Goal: Learn about a topic

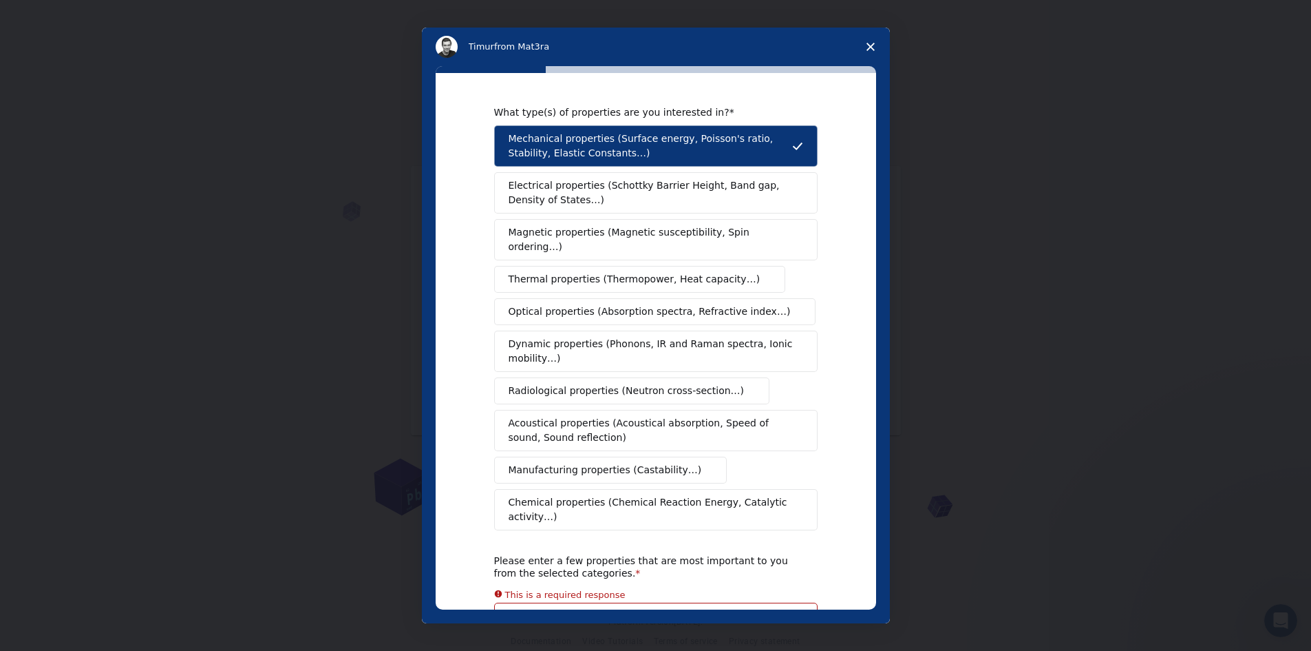
click at [850, 207] on div "What type(s) of properties are you interested in? Mechanical properties (Surfac…" at bounding box center [656, 341] width 441 height 536
click at [869, 40] on span "Close survey" at bounding box center [871, 47] width 39 height 39
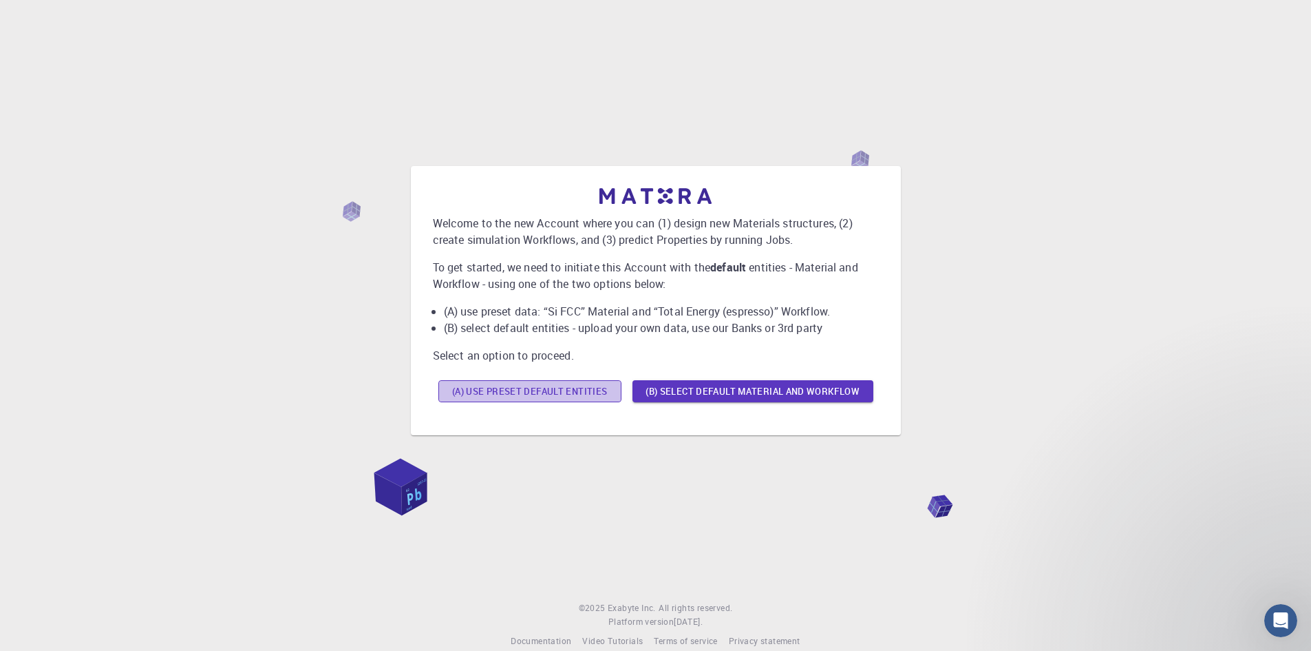
click at [533, 392] on button "(A) Use preset default entities" at bounding box center [530, 391] width 183 height 22
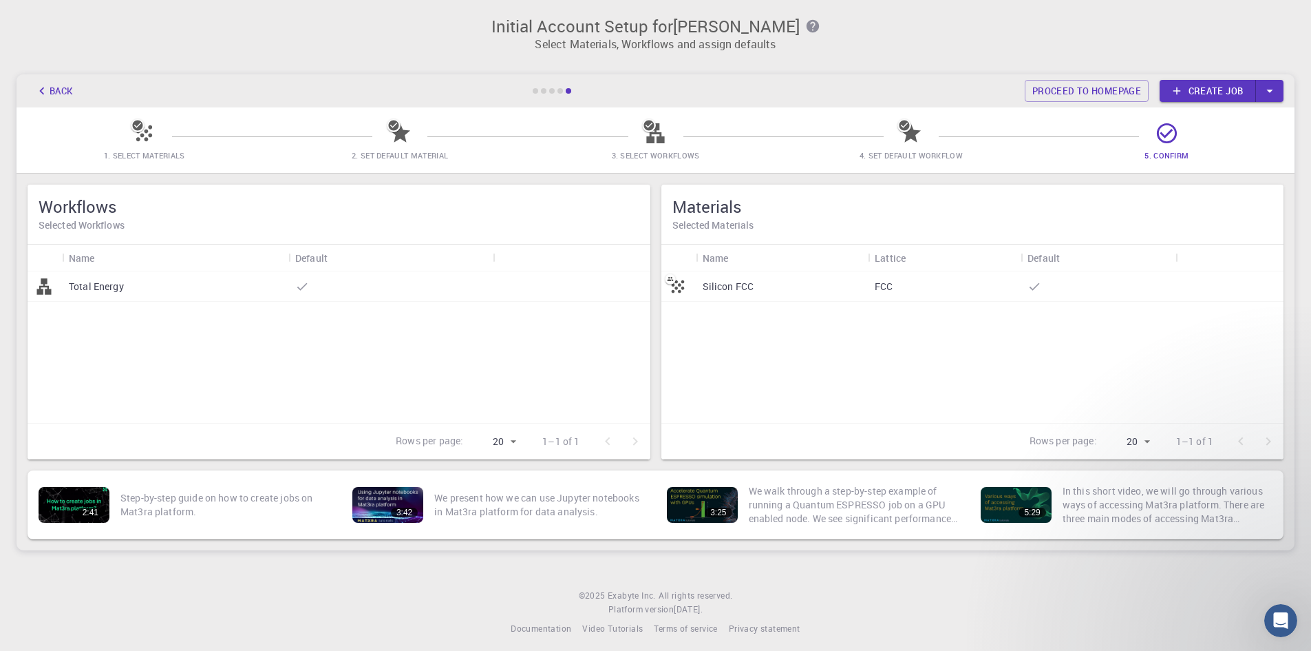
click at [772, 286] on div "Silicon FCC" at bounding box center [782, 286] width 173 height 30
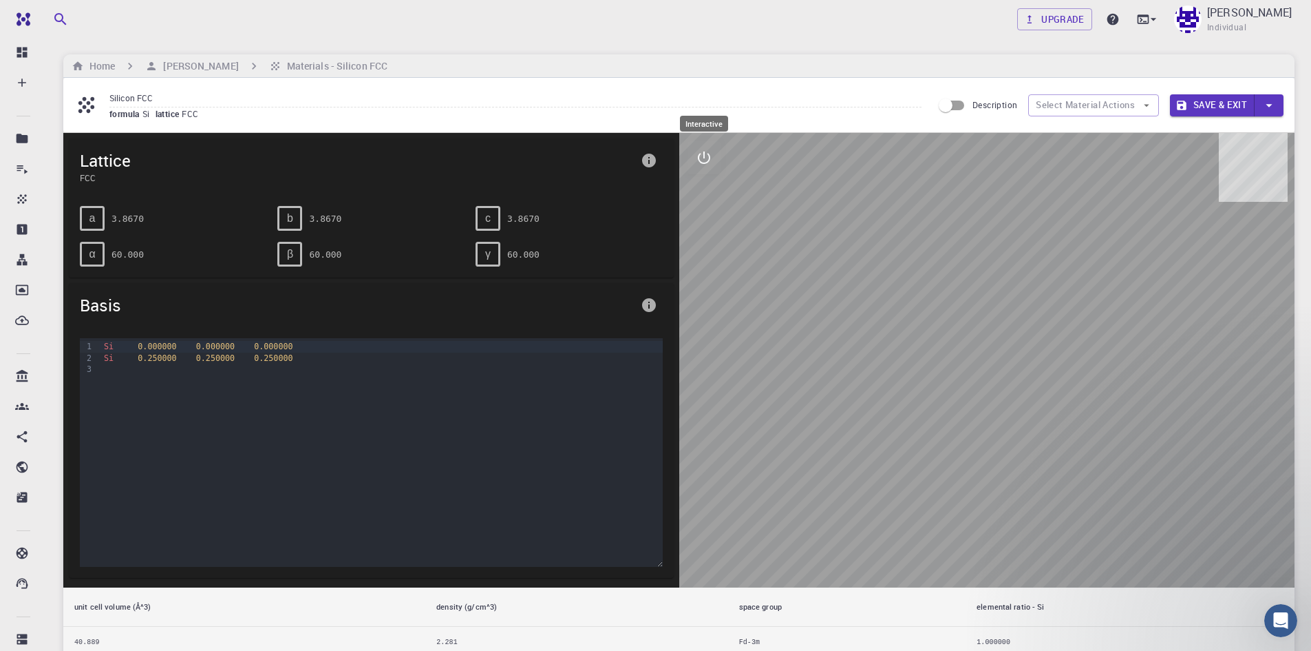
click at [706, 162] on icon "interactive" at bounding box center [704, 157] width 17 height 17
click at [702, 194] on icon "view" at bounding box center [704, 191] width 15 height 10
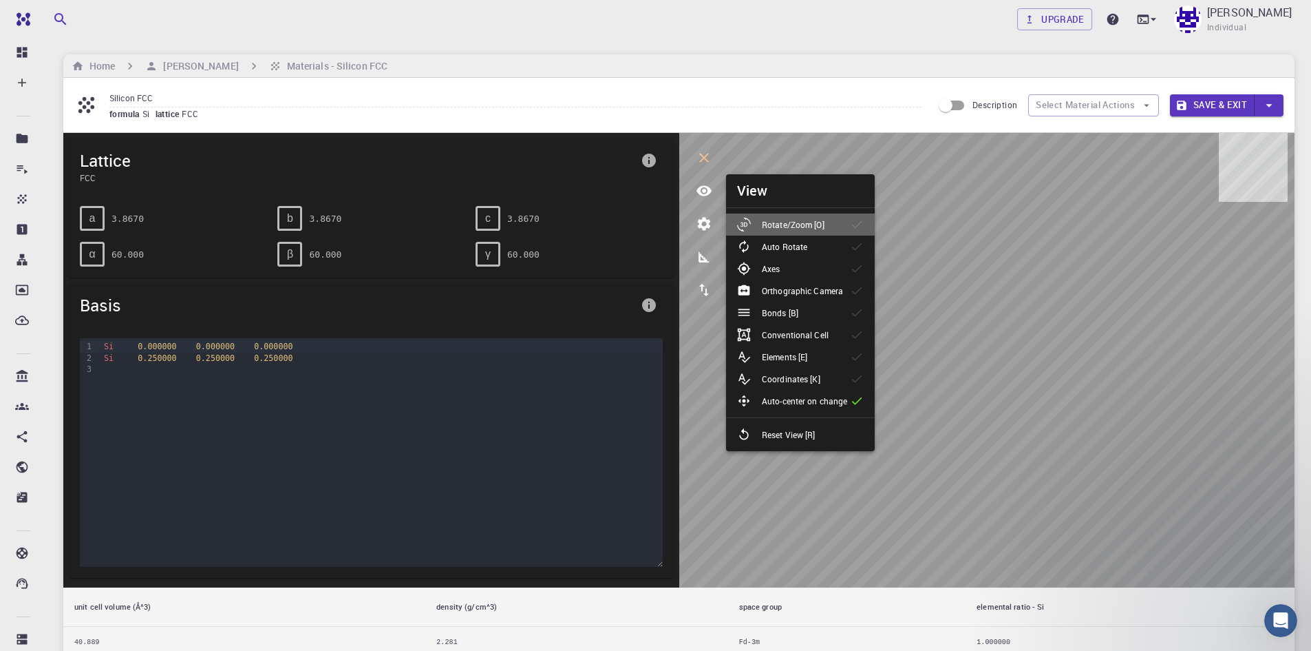
click at [779, 225] on p "Rotate/Zoom [O]" at bounding box center [793, 224] width 63 height 12
click at [799, 269] on li "Axes" at bounding box center [800, 268] width 149 height 22
click at [806, 252] on p "Auto Rotate" at bounding box center [784, 246] width 45 height 12
click at [706, 158] on icon "interactive" at bounding box center [704, 157] width 17 height 17
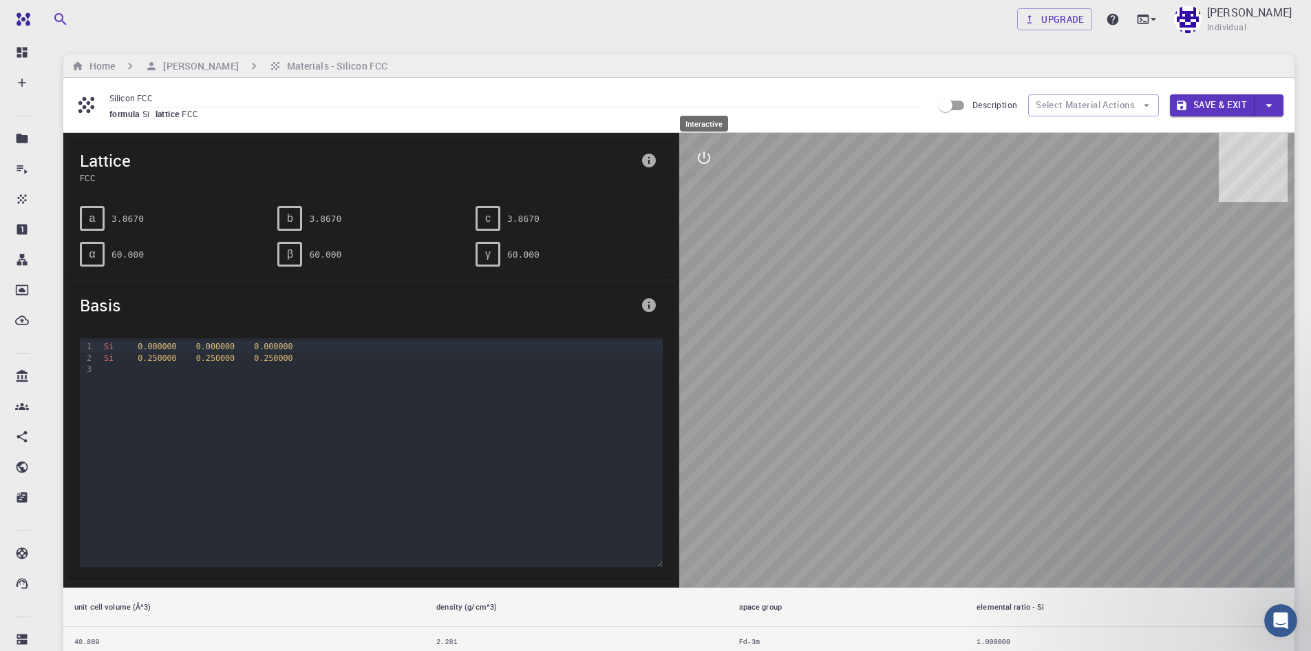
click at [713, 167] on button "interactive" at bounding box center [704, 157] width 33 height 33
click at [707, 218] on icon "parameters" at bounding box center [704, 223] width 17 height 17
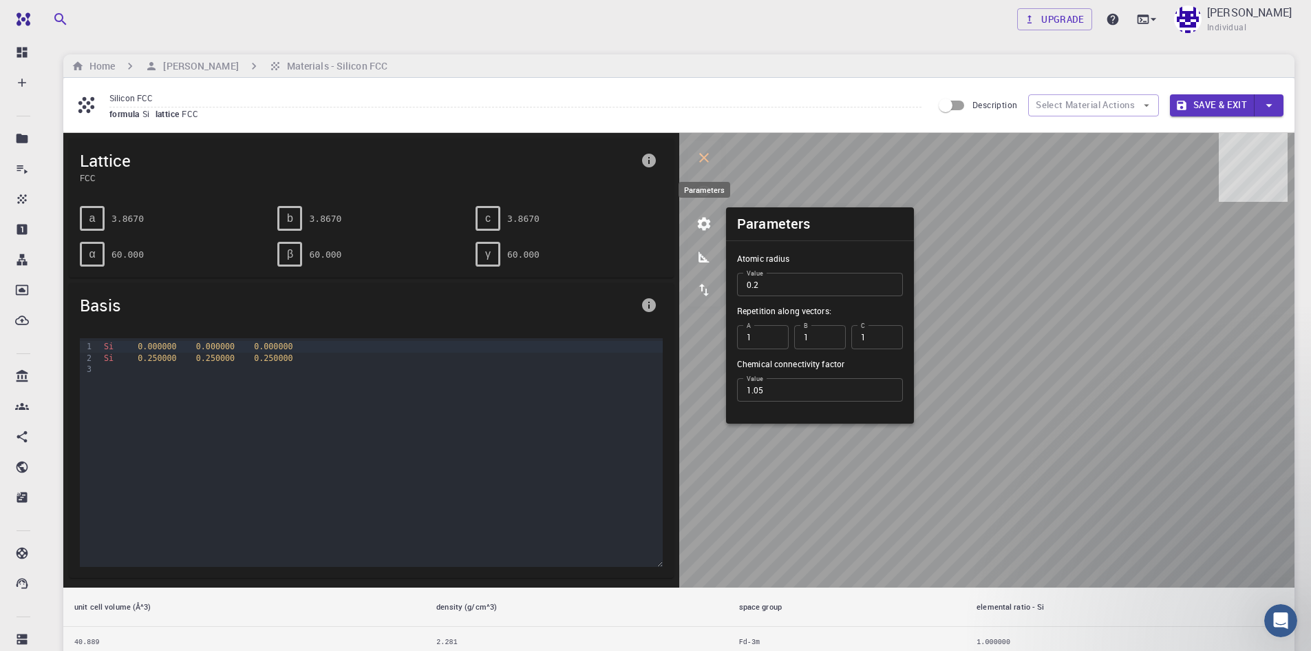
click at [707, 218] on icon "parameters" at bounding box center [704, 223] width 17 height 17
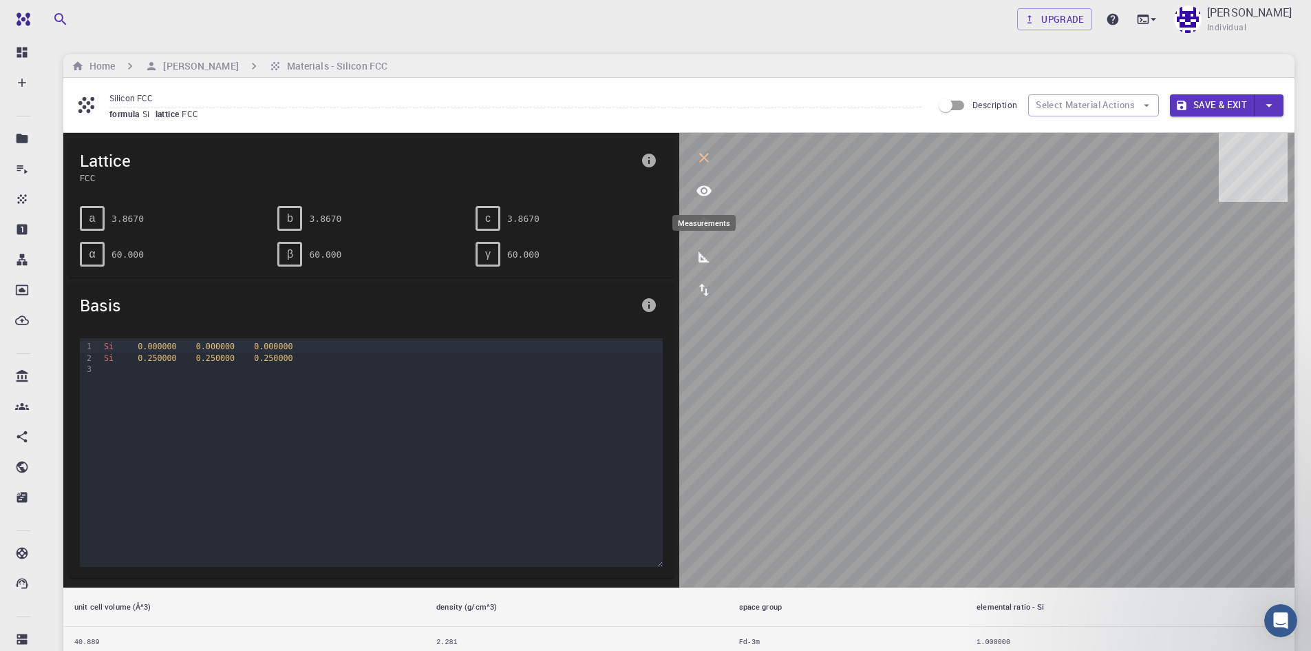
click at [704, 255] on icon "measurements" at bounding box center [704, 257] width 17 height 17
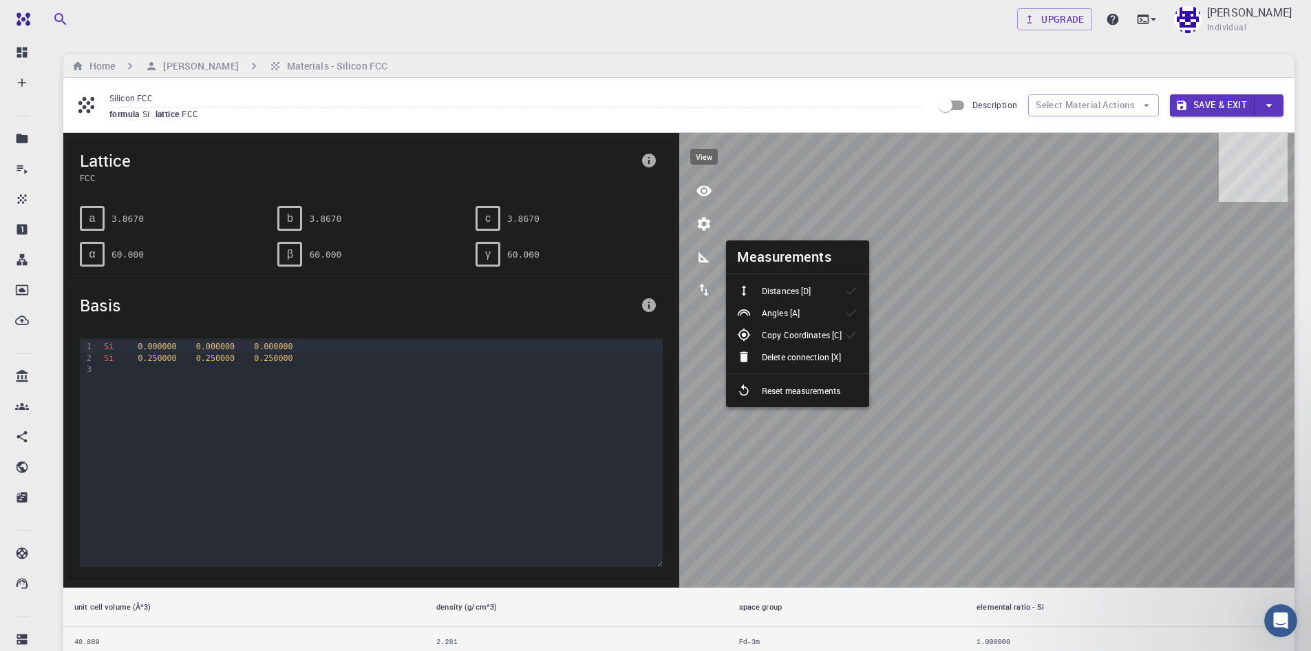
click at [698, 187] on icon "view" at bounding box center [704, 190] width 17 height 17
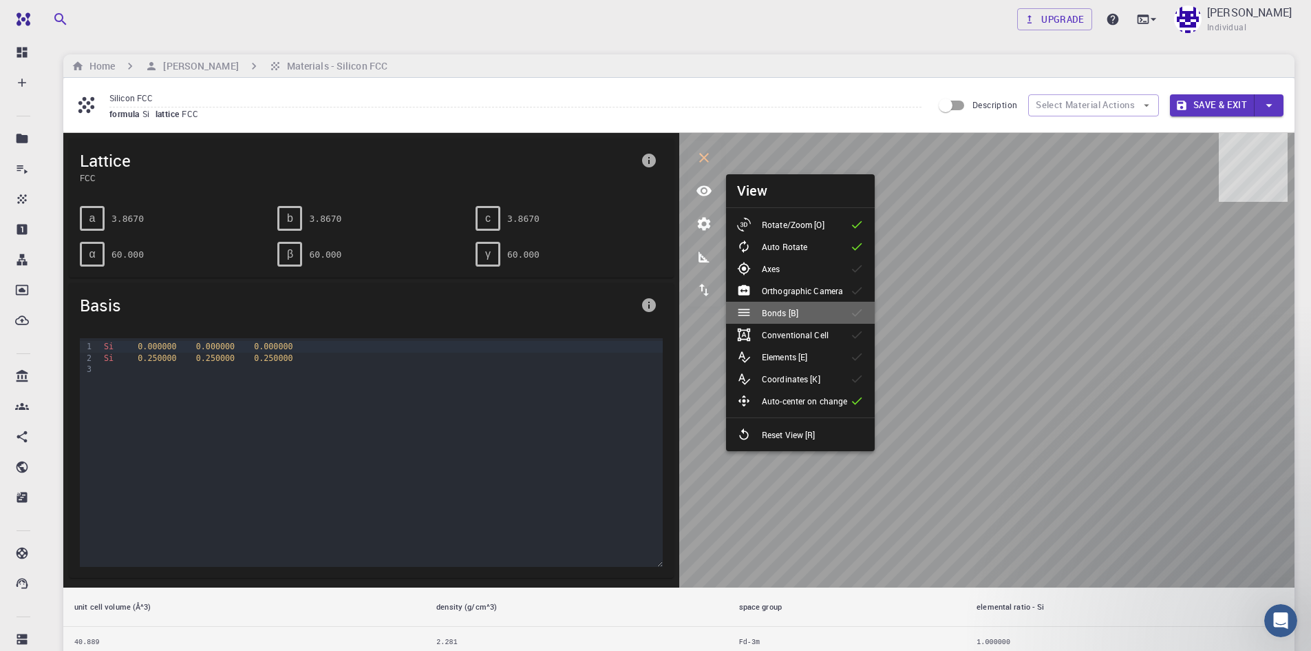
click at [828, 316] on li "Bonds [B]" at bounding box center [800, 313] width 149 height 22
click at [828, 335] on div "Conventional Cell" at bounding box center [788, 335] width 103 height 14
click at [828, 354] on li "Elements [E]" at bounding box center [800, 357] width 149 height 22
click at [833, 383] on li "Coordinates [K]" at bounding box center [800, 379] width 149 height 22
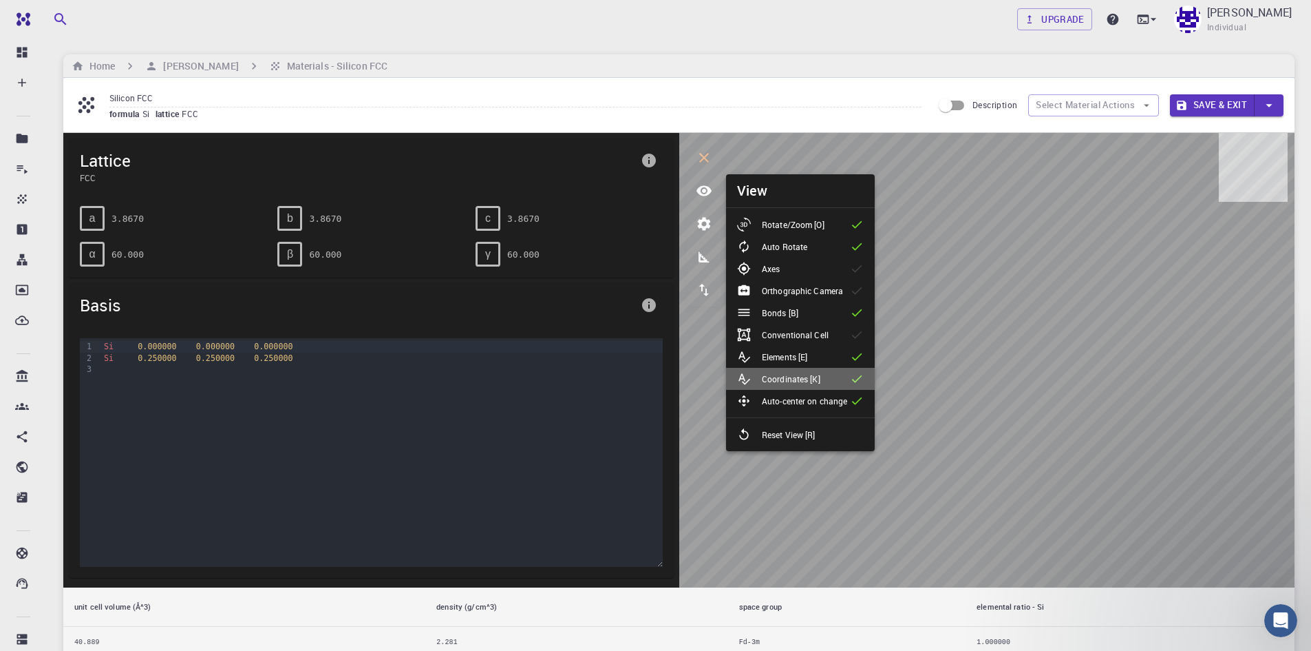
click at [833, 383] on li "Coordinates [K]" at bounding box center [800, 379] width 149 height 22
click at [702, 156] on icon "interactive" at bounding box center [704, 158] width 10 height 10
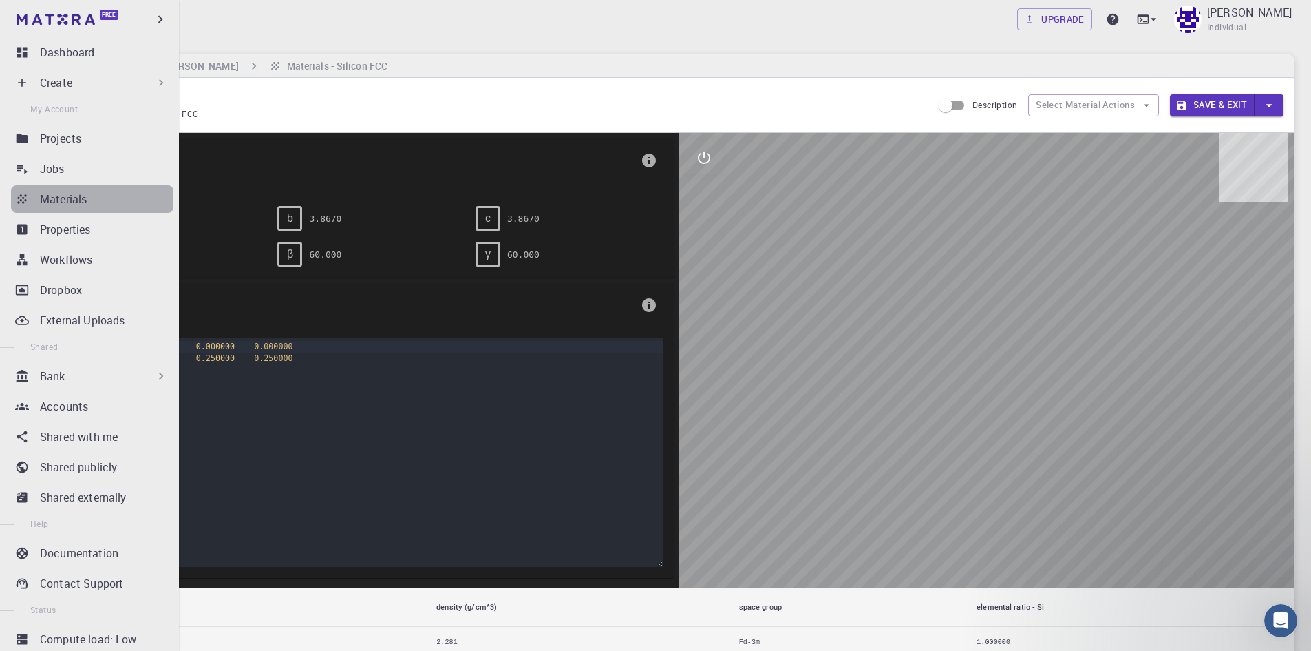
click at [112, 198] on div "Materials" at bounding box center [107, 199] width 134 height 17
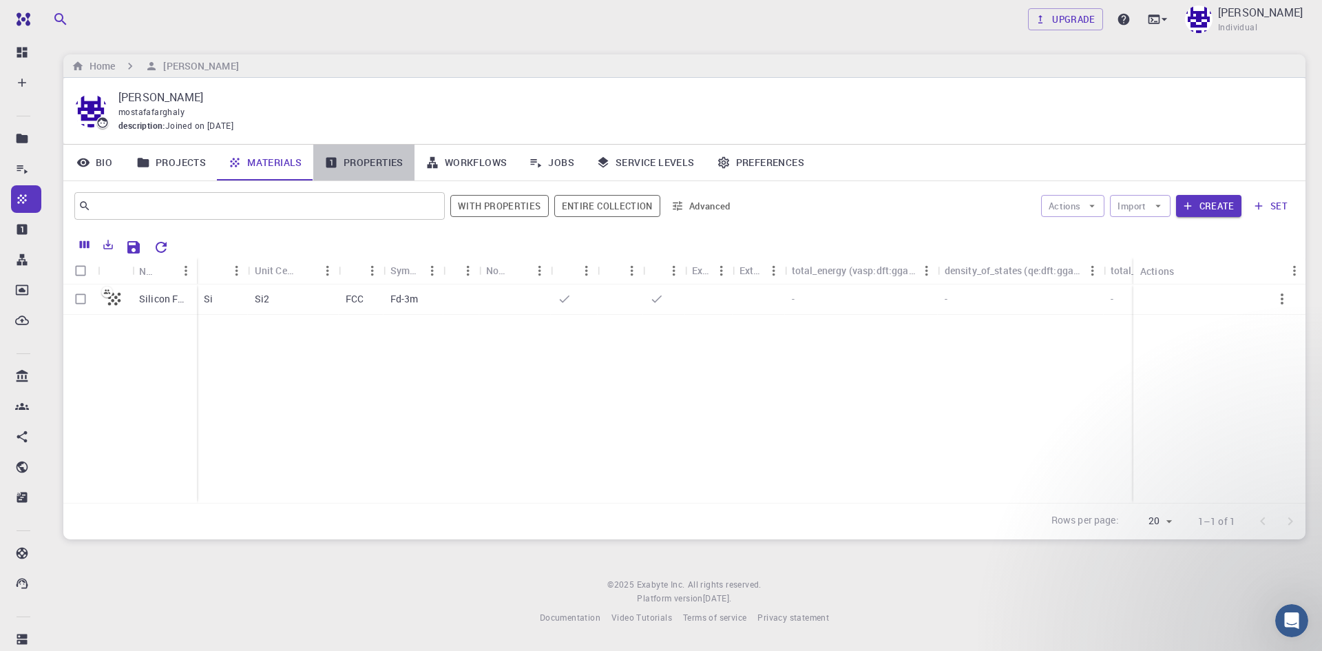
click at [370, 164] on link "Properties" at bounding box center [363, 163] width 101 height 36
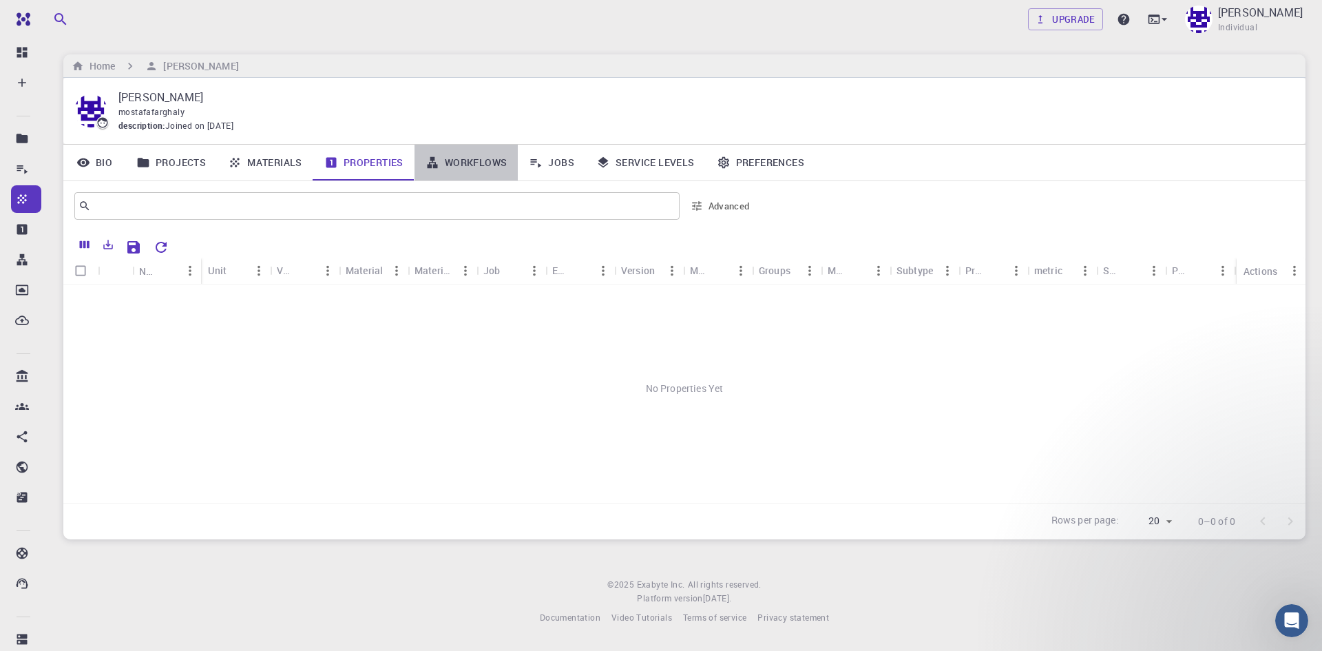
click at [483, 162] on link "Workflows" at bounding box center [466, 163] width 104 height 36
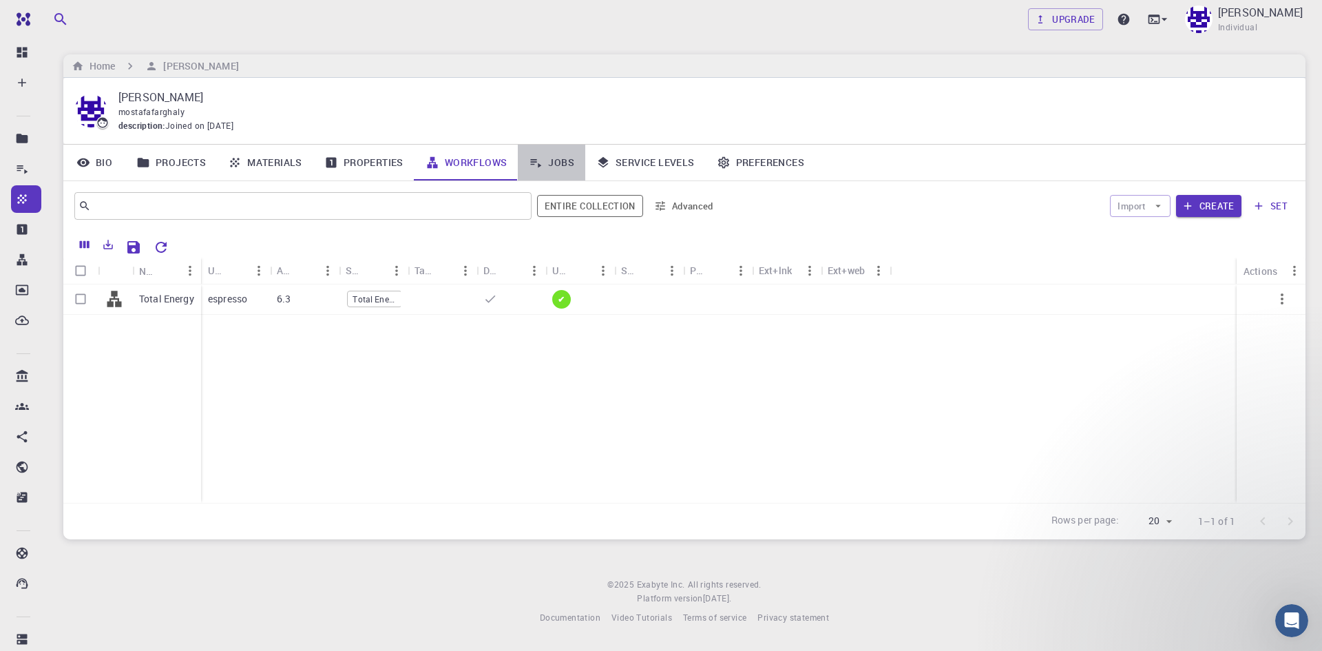
click at [561, 165] on link "Jobs" at bounding box center [551, 163] width 67 height 36
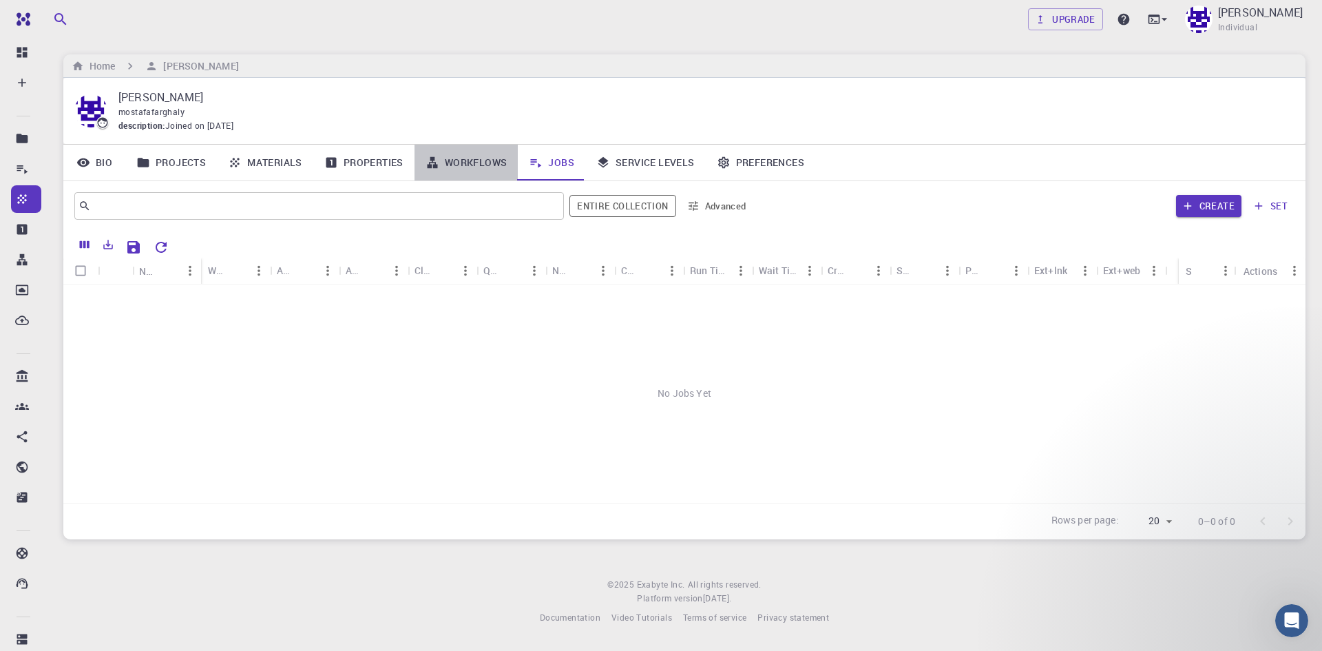
click at [474, 170] on link "Workflows" at bounding box center [466, 163] width 104 height 36
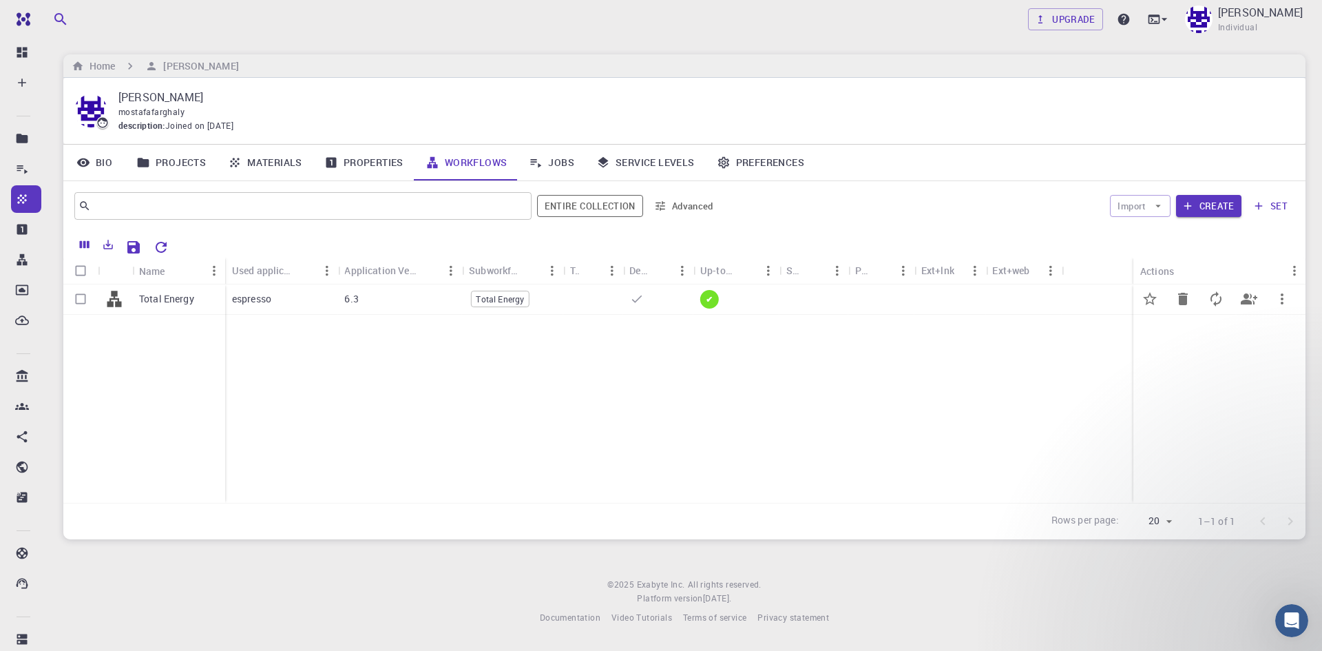
click at [498, 300] on span "Total Energy" at bounding box center [500, 299] width 58 height 12
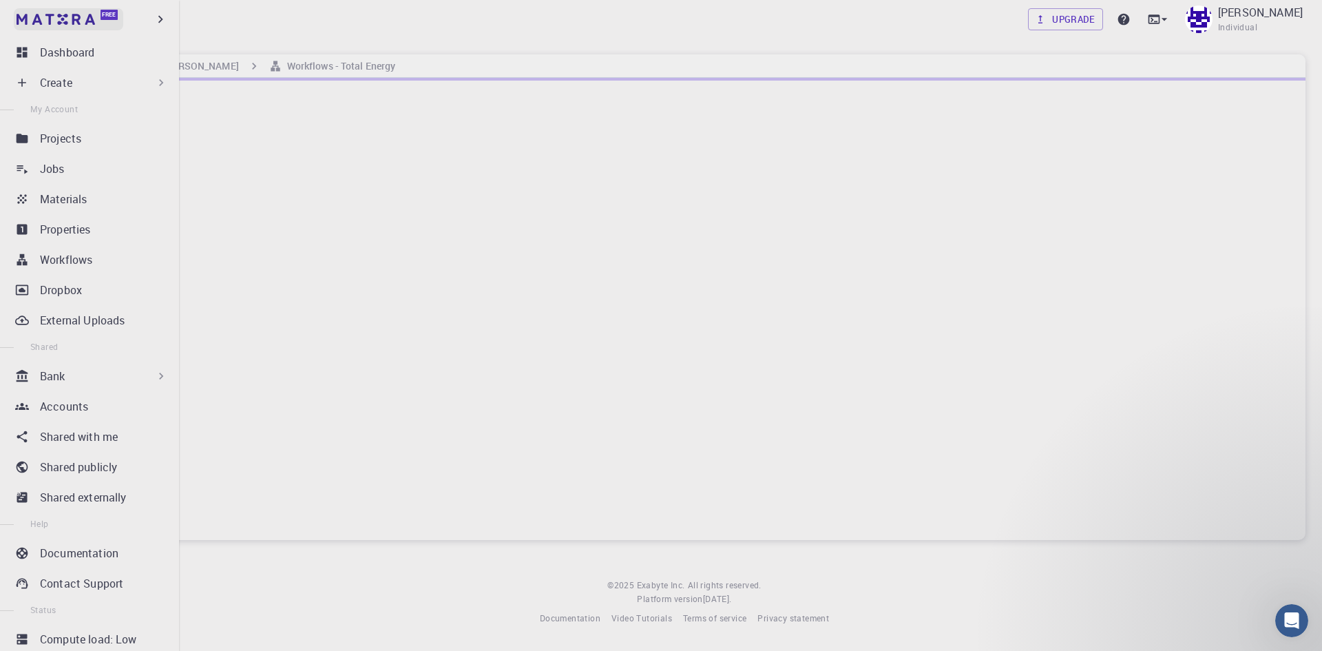
click at [42, 16] on img at bounding box center [56, 19] width 78 height 11
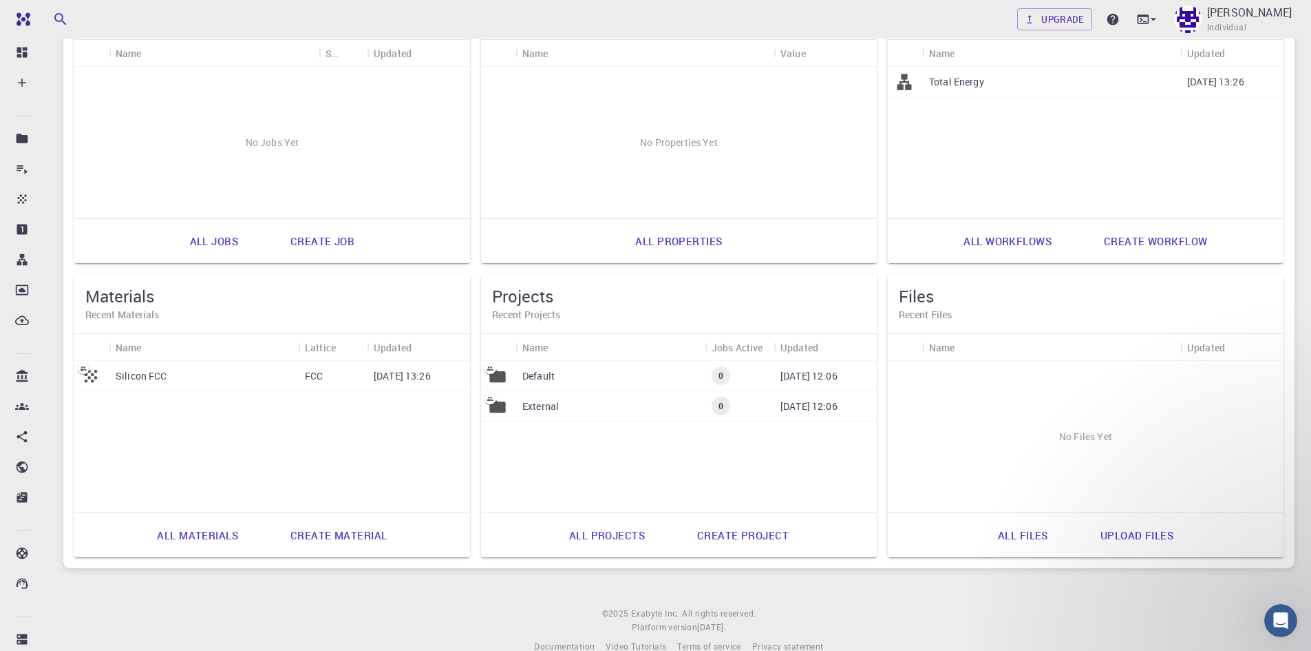
scroll to position [199, 0]
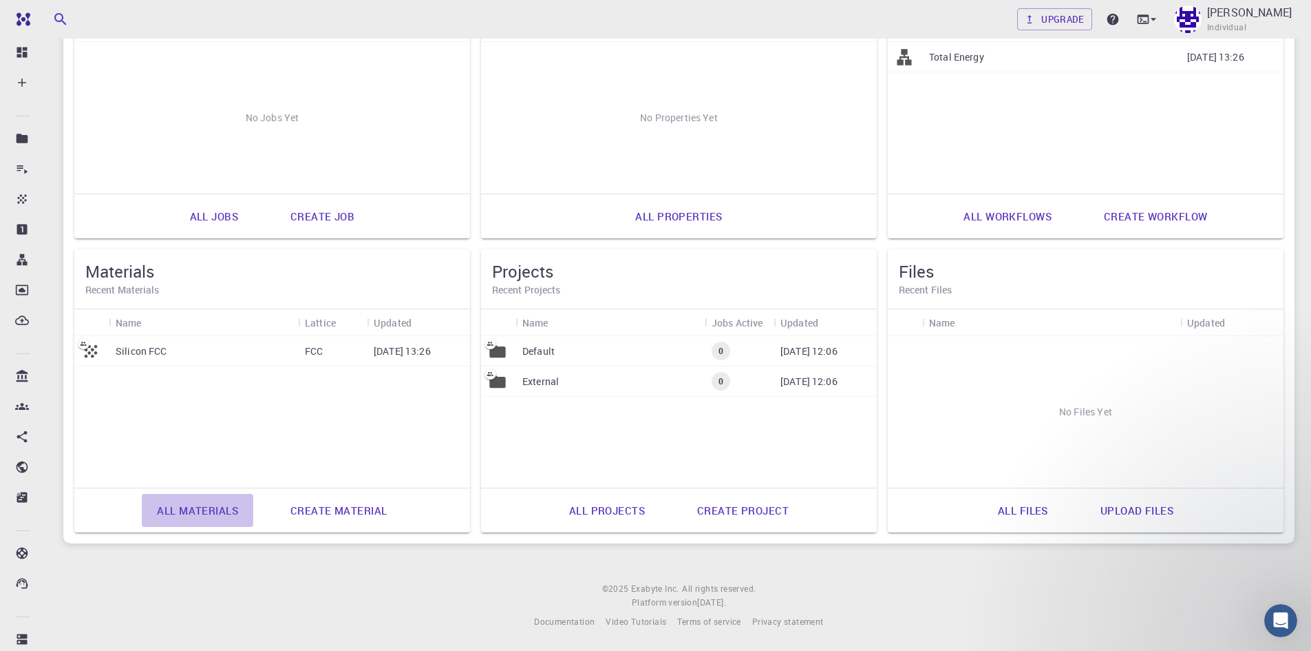
click at [191, 510] on link "All materials" at bounding box center [198, 510] width 112 height 33
